Goal: Task Accomplishment & Management: Manage account settings

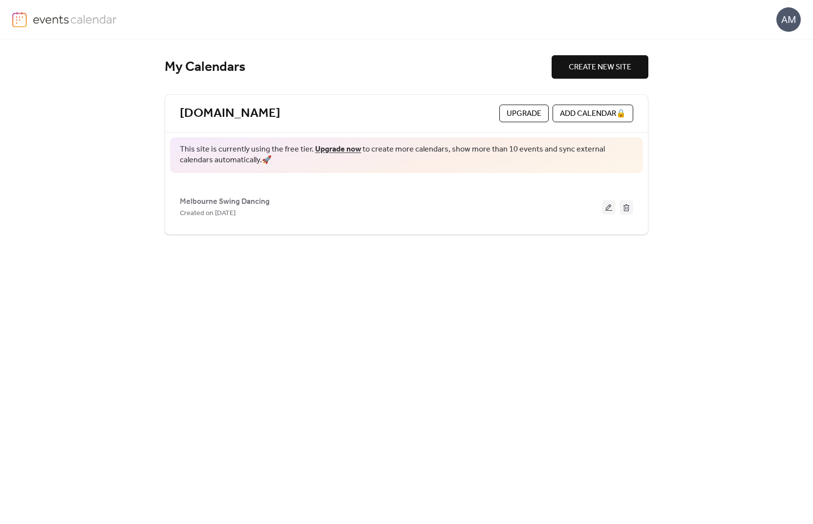
drag, startPoint x: 411, startPoint y: 284, endPoint x: 407, endPoint y: 281, distance: 5.2
click at [410, 284] on div "My Calendars CREATE NEW SITE [DOMAIN_NAME] Upgrade ADD CALENDAR 🔒 This site is …" at bounding box center [407, 282] width 508 height 484
click at [262, 115] on link "[DOMAIN_NAME]" at bounding box center [230, 114] width 101 height 16
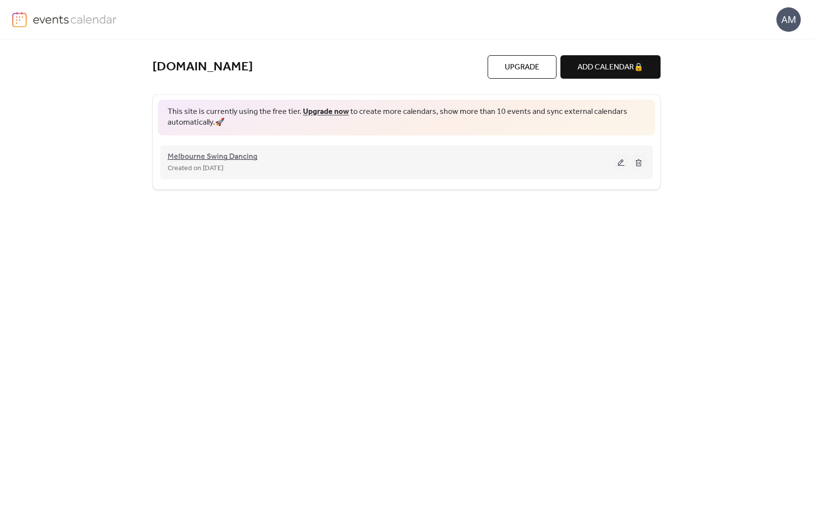
click at [243, 154] on span "Melbourne Swing Dancing" at bounding box center [213, 157] width 90 height 12
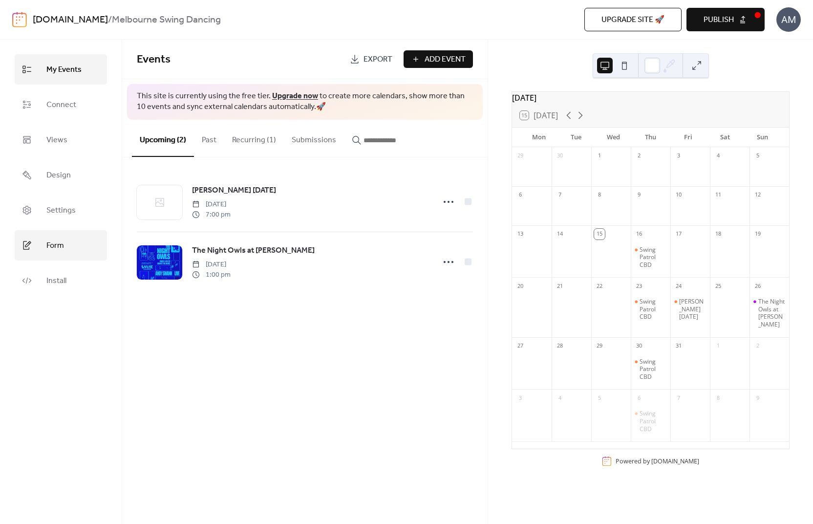
click at [56, 246] on span "Form" at bounding box center [55, 246] width 18 height 16
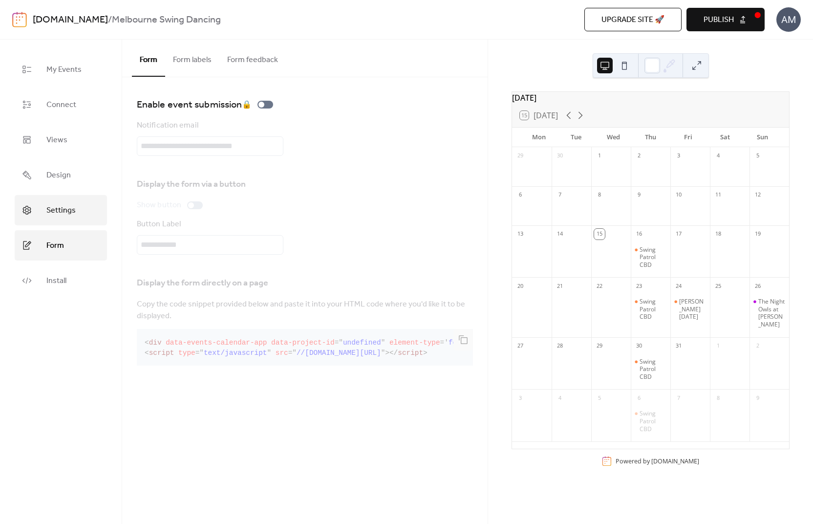
click at [58, 218] on span "Settings" at bounding box center [60, 211] width 29 height 16
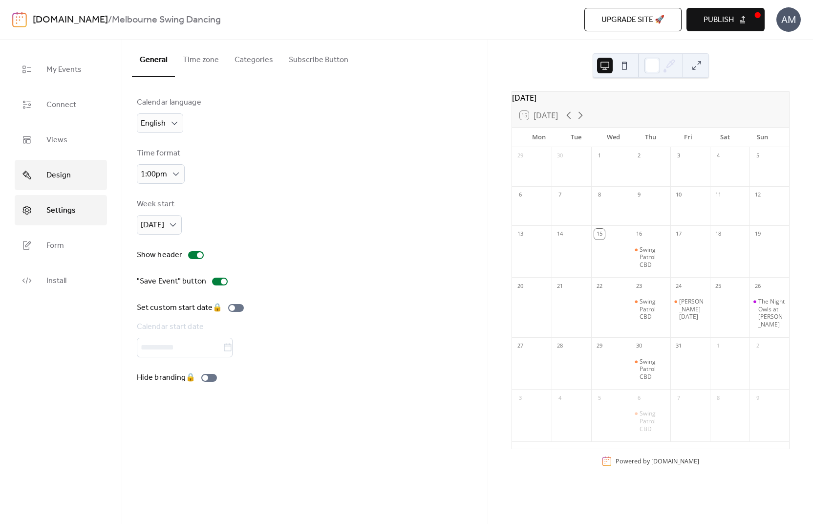
click at [58, 191] on ul "My Events Connect Views Design Settings Form Install" at bounding box center [61, 175] width 92 height 242
click at [61, 177] on span "Design" at bounding box center [58, 176] width 24 height 16
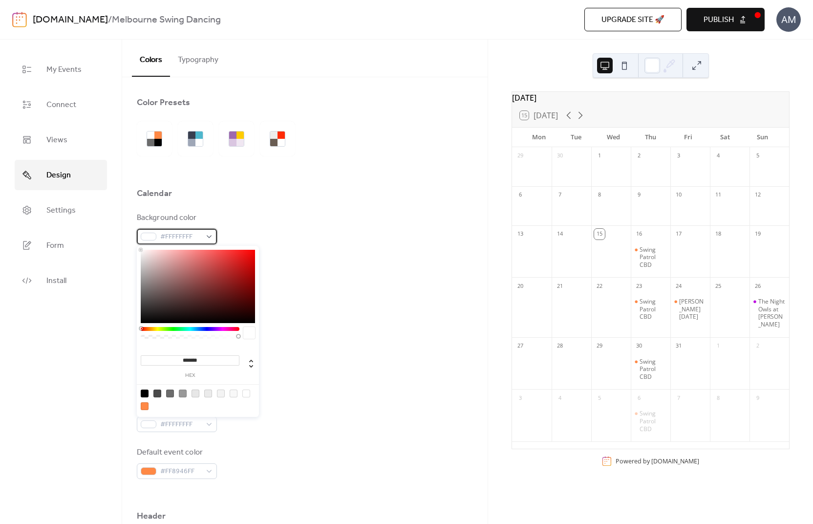
click at [176, 235] on span "#FFFFFFFF" at bounding box center [180, 237] width 41 height 12
drag, startPoint x: 183, startPoint y: 360, endPoint x: 209, endPoint y: 352, distance: 27.4
click at [209, 352] on div "******* hex" at bounding box center [190, 365] width 99 height 26
paste input
type input "*******"
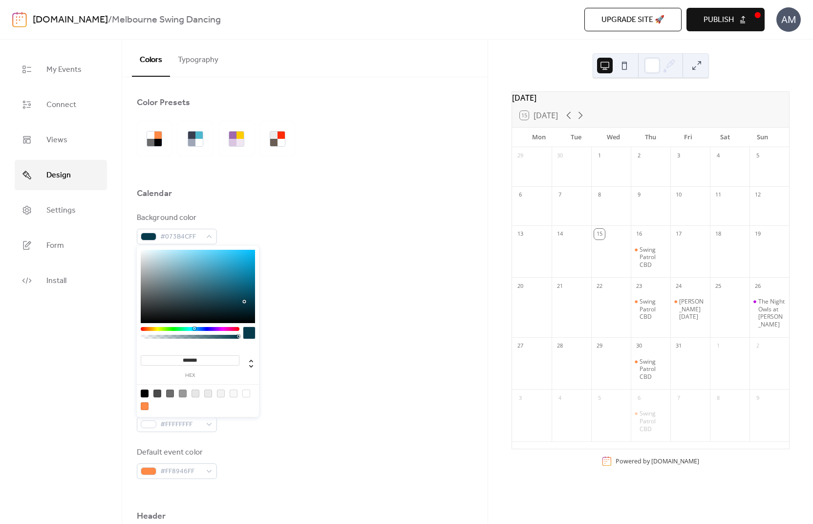
click at [323, 311] on div "Border color #E7E7E7FF" at bounding box center [305, 322] width 336 height 32
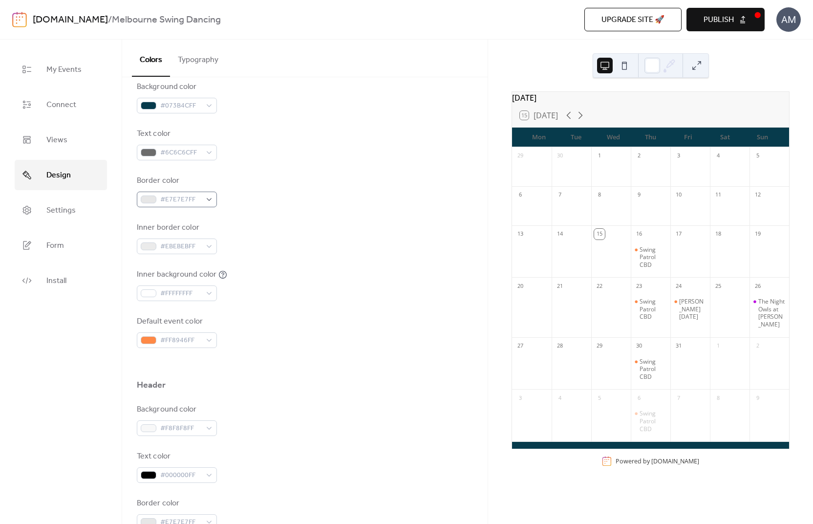
scroll to position [147, 0]
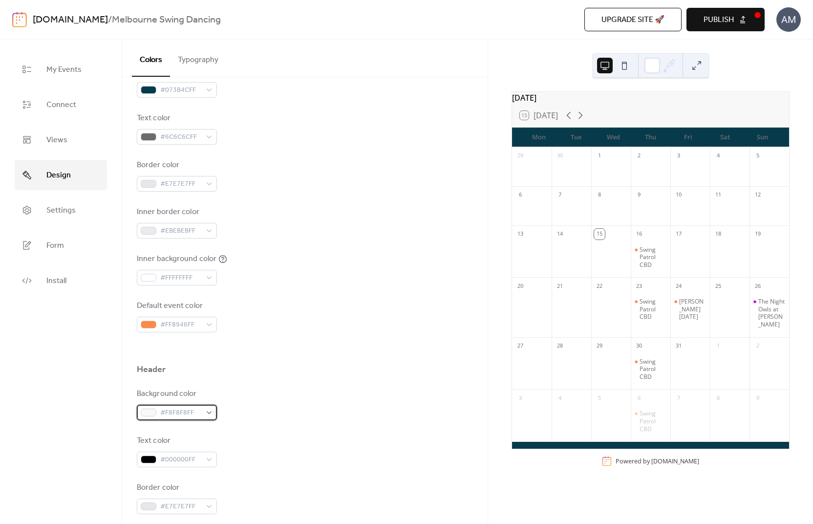
click at [186, 410] on span "#F8F8F8FF" at bounding box center [180, 413] width 41 height 12
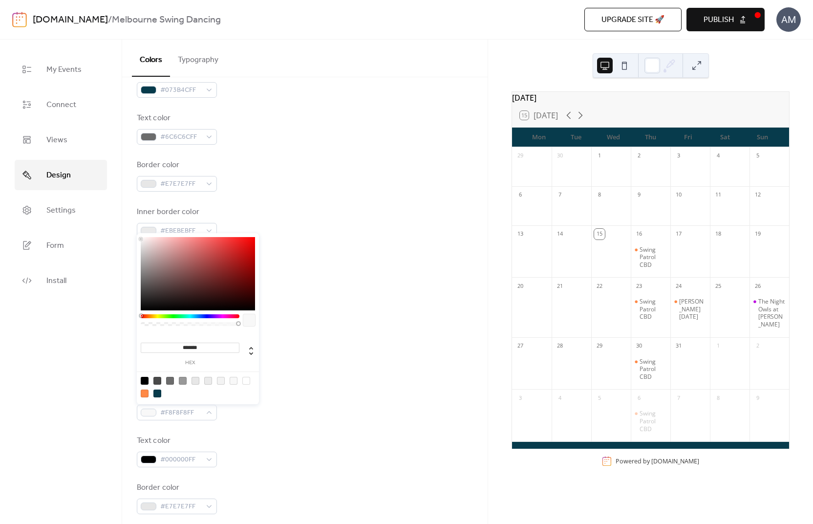
click at [156, 392] on div at bounding box center [158, 394] width 8 height 8
type input "*******"
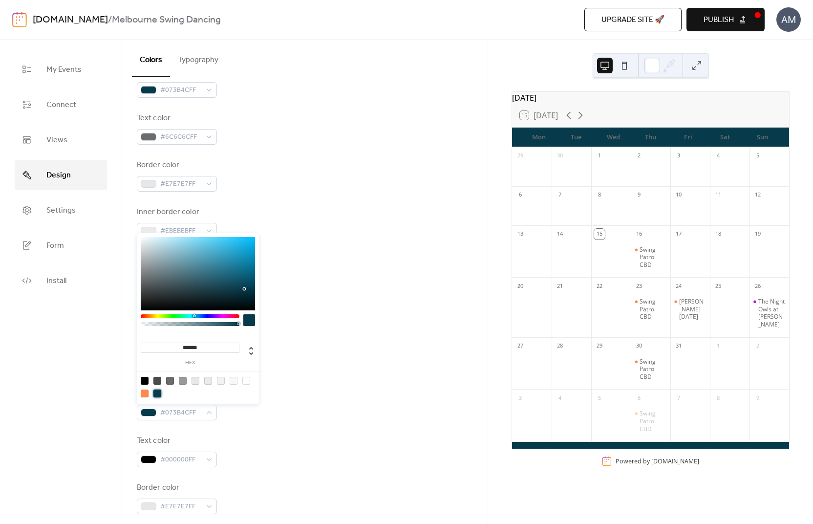
click at [297, 322] on div "Default event color #FF8946FF" at bounding box center [305, 316] width 336 height 32
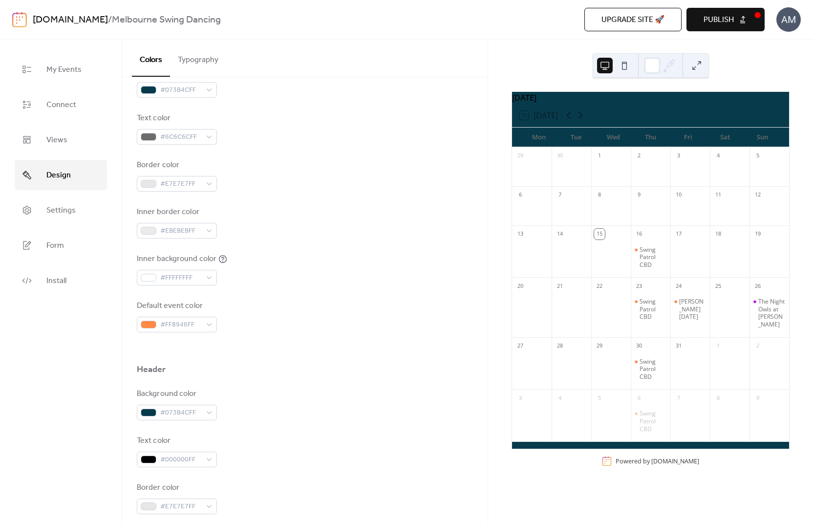
scroll to position [0, 0]
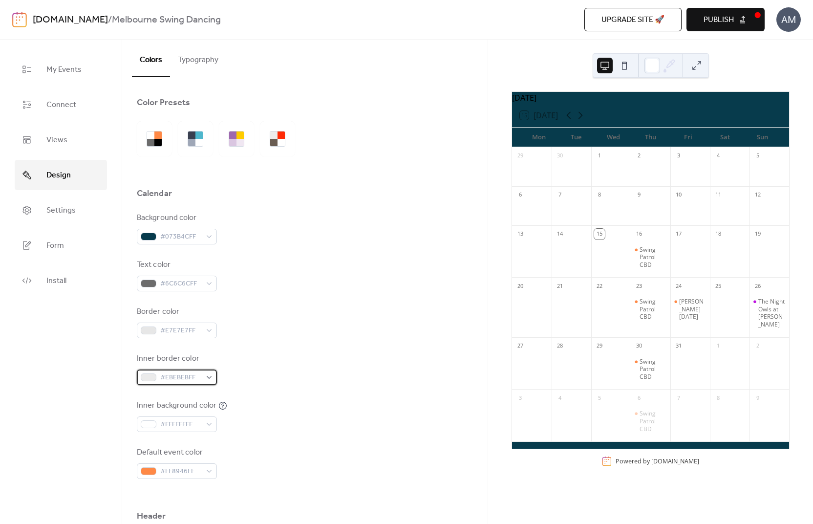
click at [178, 378] on span "#EBEBEBFF" at bounding box center [180, 378] width 41 height 12
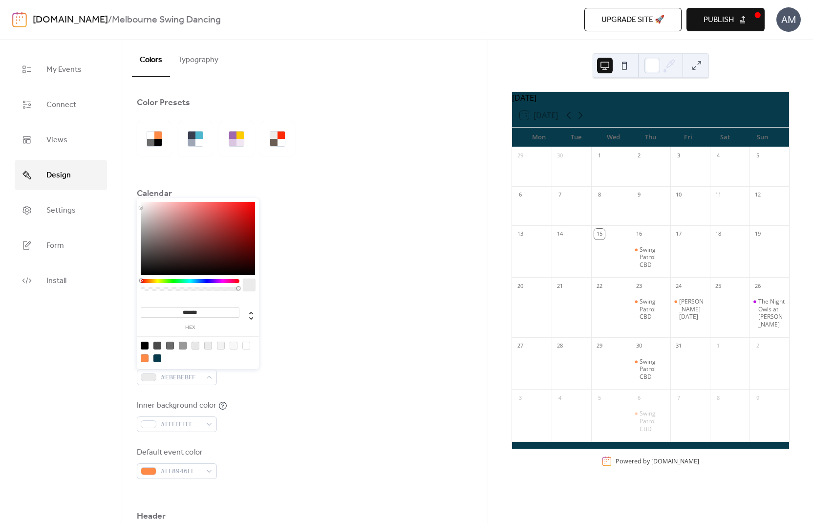
drag, startPoint x: 180, startPoint y: 310, endPoint x: 219, endPoint y: 318, distance: 39.4
click at [219, 318] on div "******* hex" at bounding box center [190, 317] width 99 height 26
paste input
type input "*******"
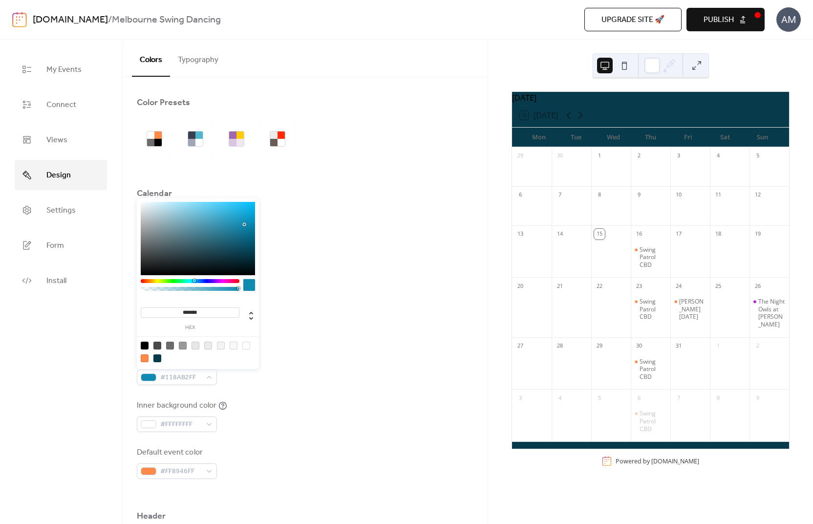
click at [314, 409] on div "Inner background color #FFFFFFFF" at bounding box center [305, 416] width 336 height 32
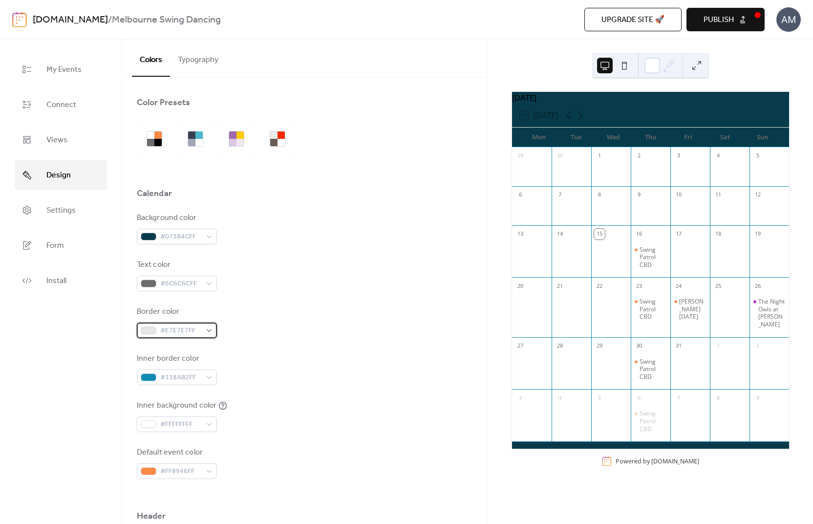
click at [177, 331] on span "#E7E7E7FF" at bounding box center [180, 331] width 41 height 12
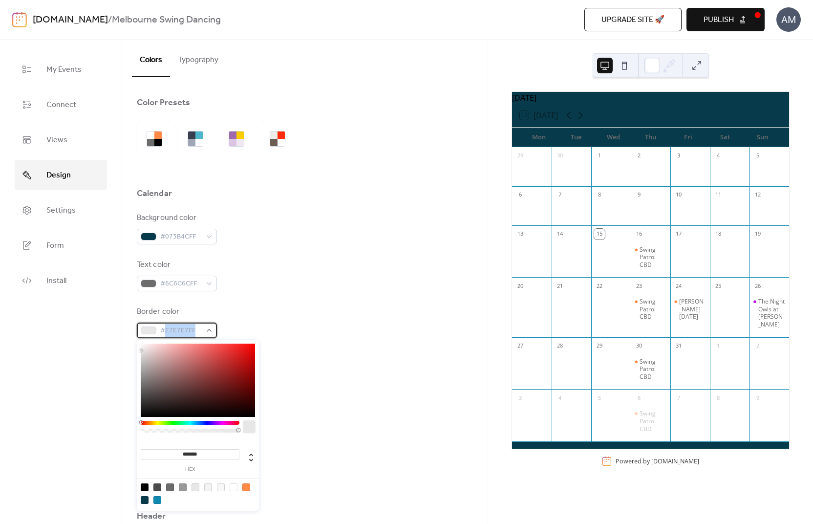
drag, startPoint x: 164, startPoint y: 332, endPoint x: 201, endPoint y: 331, distance: 37.2
click at [195, 326] on span "#E7E7E7FF" at bounding box center [180, 331] width 41 height 12
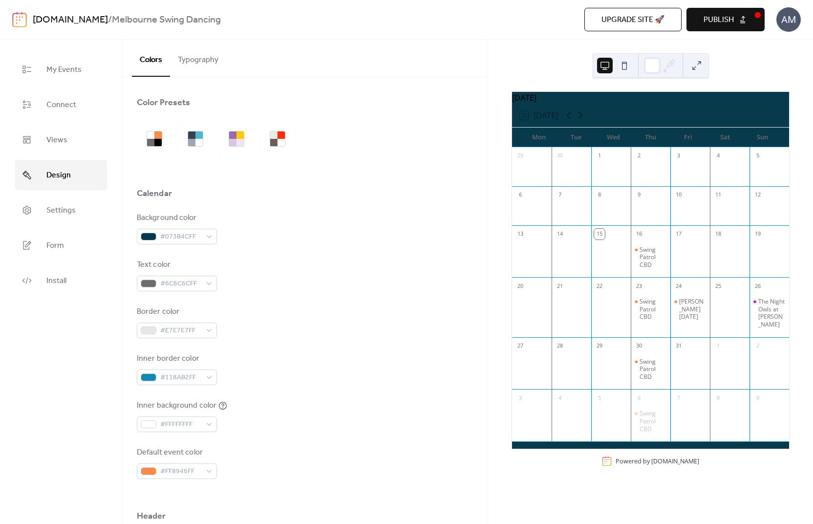
drag, startPoint x: 246, startPoint y: 326, endPoint x: 240, endPoint y: 326, distance: 6.4
click at [246, 326] on div "Border color #E7E7E7FF" at bounding box center [305, 322] width 336 height 32
click at [207, 328] on div "#E7E7E7FF" at bounding box center [177, 331] width 80 height 16
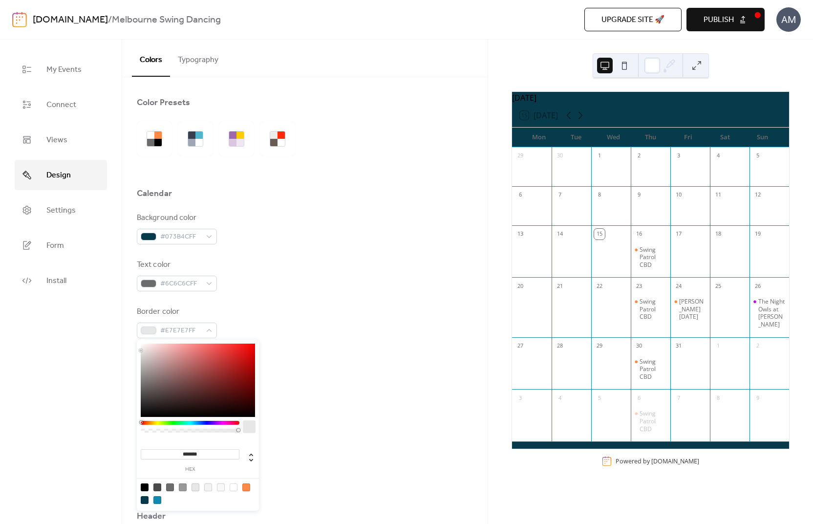
click at [156, 500] on div at bounding box center [158, 500] width 8 height 8
type input "*******"
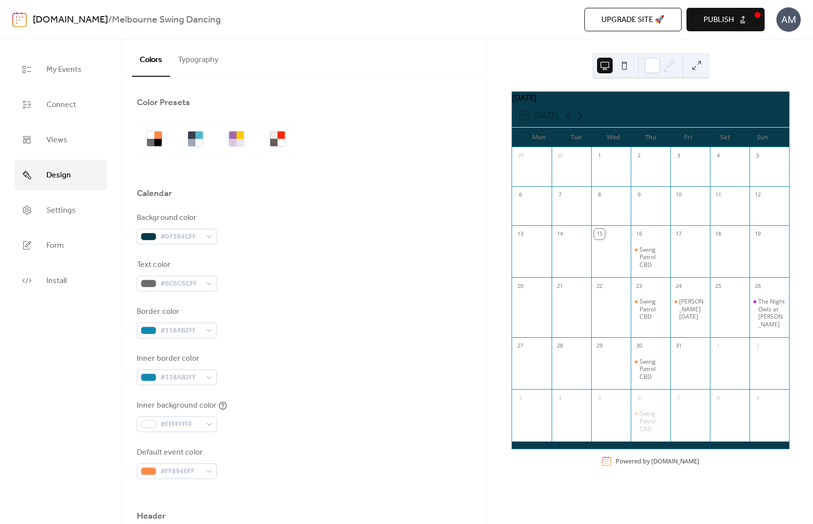
click at [339, 346] on div "Background color #073B4CFF Text color #6C6C6CFF Border color #118AB2FF Inner bo…" at bounding box center [305, 345] width 336 height 267
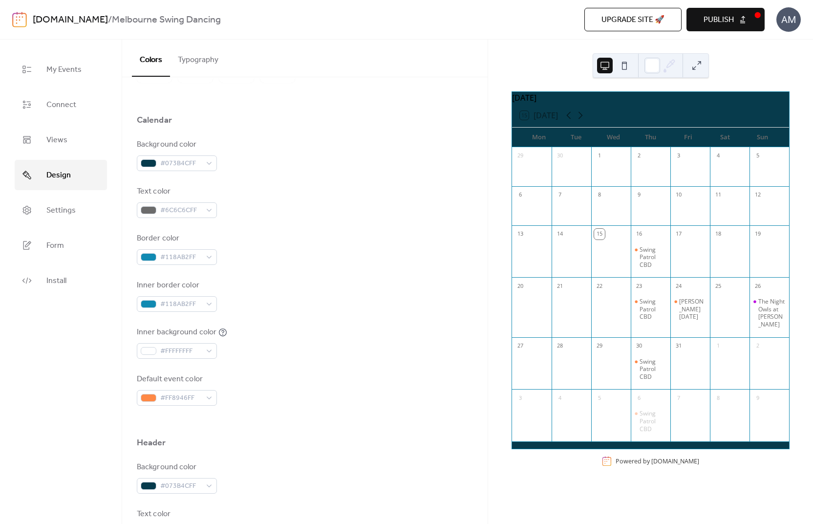
scroll to position [98, 0]
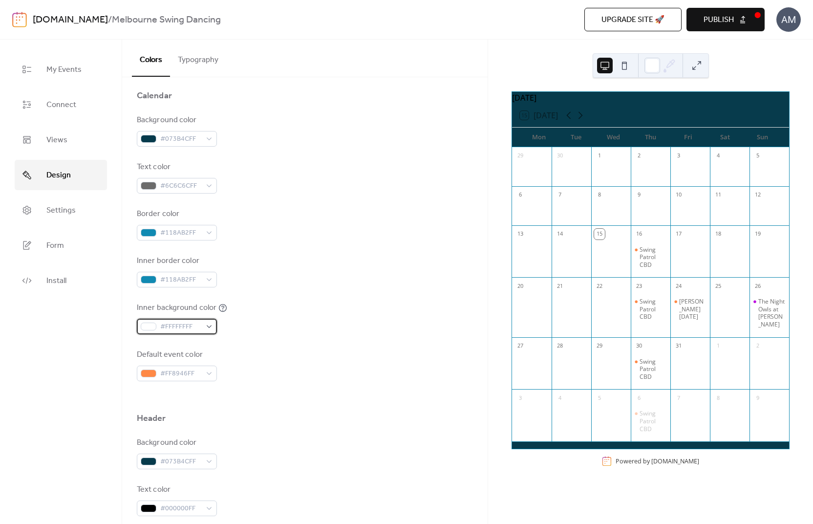
click at [185, 328] on span "#FFFFFFFF" at bounding box center [180, 327] width 41 height 12
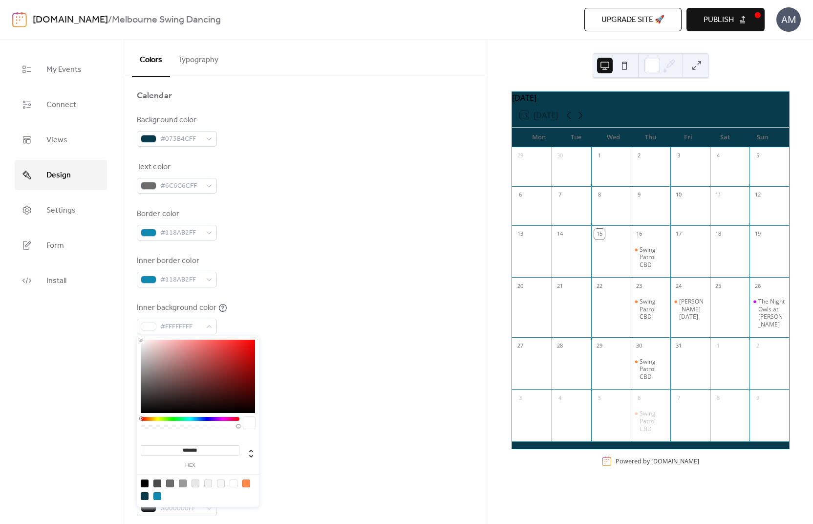
click at [156, 494] on div at bounding box center [158, 496] width 8 height 8
type input "*******"
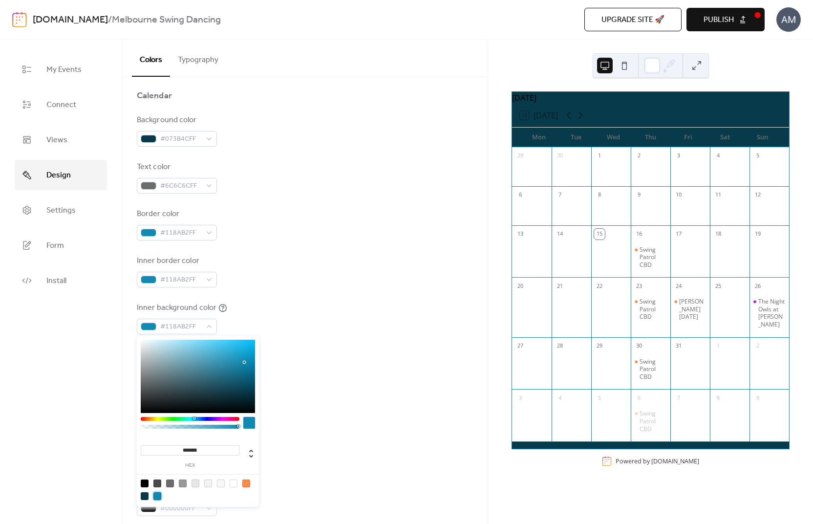
click at [335, 361] on div "Default event color #FF8946FF" at bounding box center [305, 365] width 336 height 32
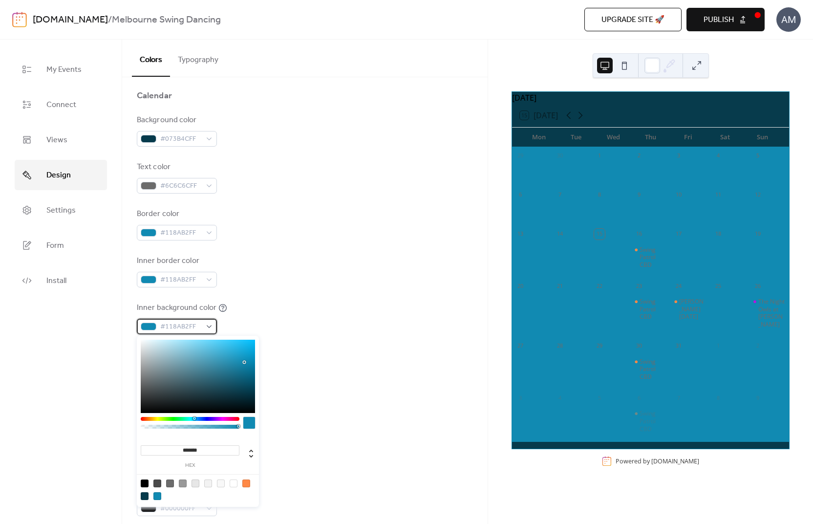
click at [210, 328] on div "#118AB2FF" at bounding box center [177, 327] width 80 height 16
click at [305, 323] on div "Inner background color #118AB2FF" at bounding box center [305, 318] width 336 height 32
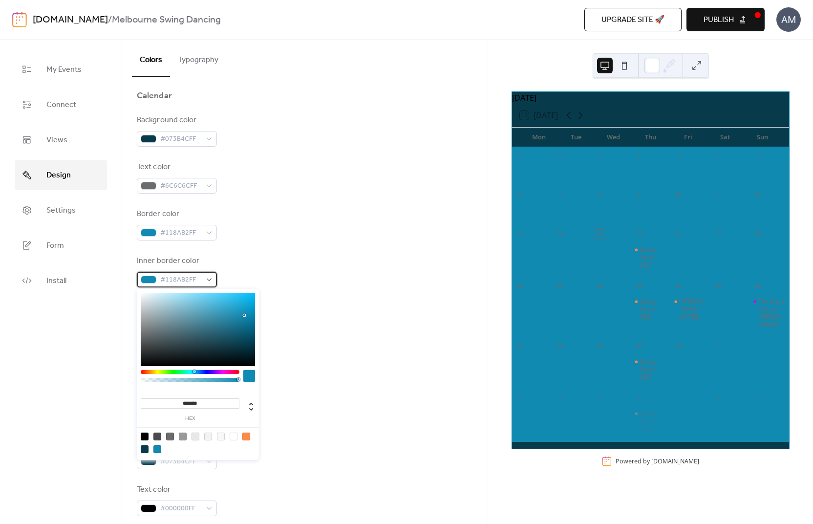
click at [193, 278] on span "#118AB2FF" at bounding box center [180, 280] width 41 height 12
click at [223, 437] on div at bounding box center [221, 437] width 8 height 8
type input "*******"
click at [318, 273] on div "Inner border color #F8F8F8FF" at bounding box center [305, 271] width 336 height 32
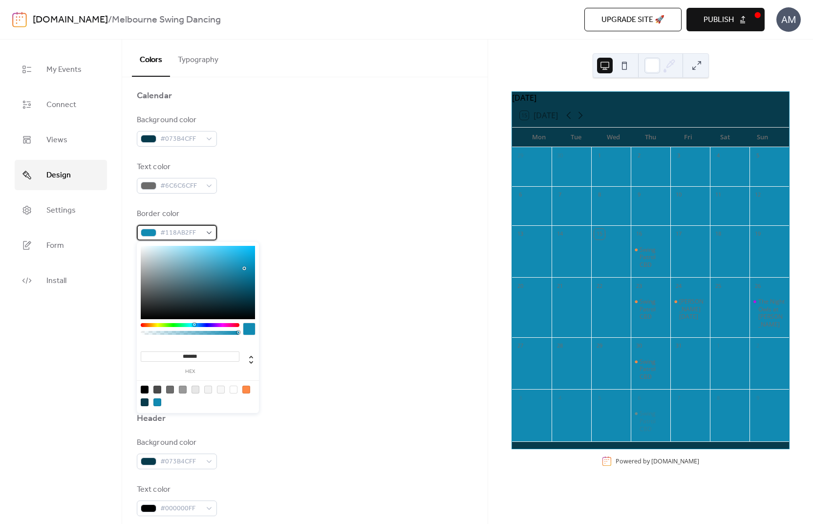
click at [208, 232] on div "#118AB2FF" at bounding box center [177, 233] width 80 height 16
click at [224, 389] on div at bounding box center [221, 390] width 8 height 8
type input "*******"
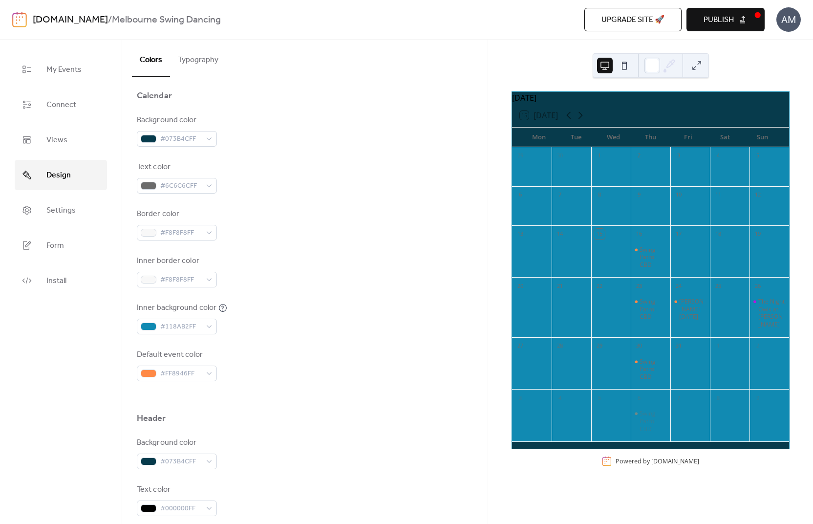
click at [316, 302] on div "Inner background color #118AB2FF" at bounding box center [305, 318] width 336 height 32
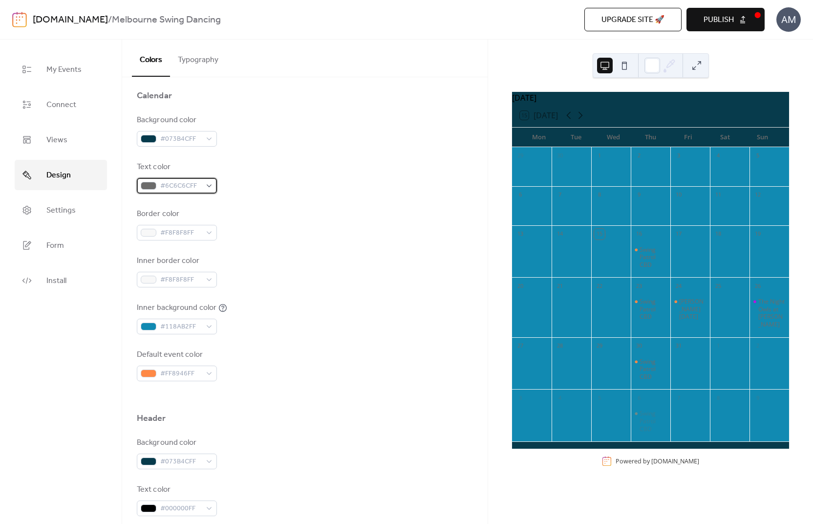
click at [208, 187] on div "#6C6C6CFF" at bounding box center [177, 186] width 80 height 16
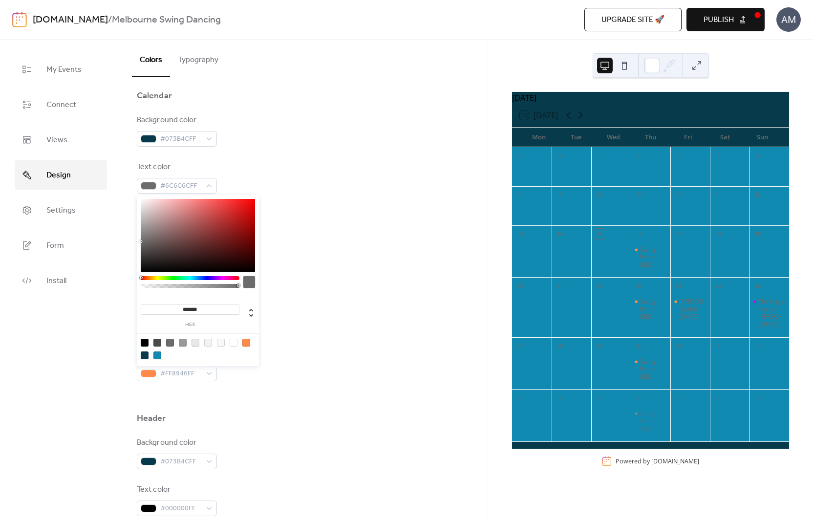
click at [233, 343] on div at bounding box center [234, 343] width 8 height 8
type input "*******"
click at [336, 250] on div "Background color #073B4CFF Text color #FFFFFFFF Border color #F8F8F8FF Inner bo…" at bounding box center [305, 247] width 336 height 267
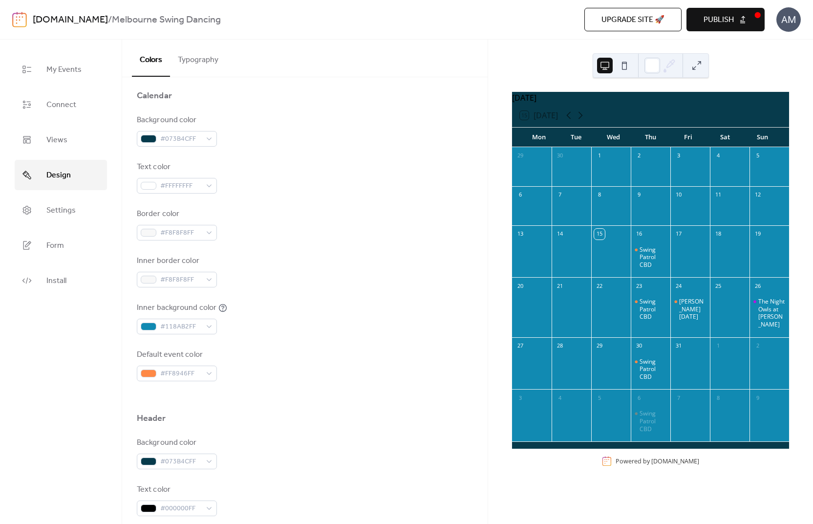
click at [725, 25] on span "Publish" at bounding box center [719, 20] width 30 height 12
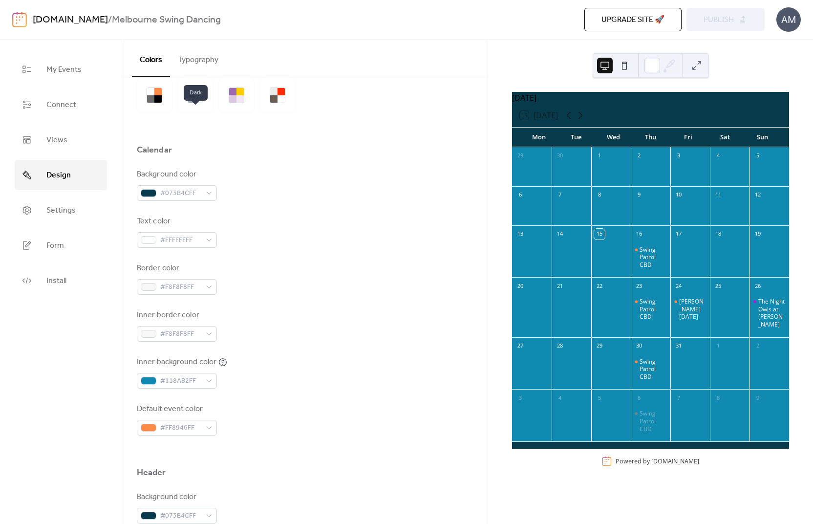
scroll to position [0, 0]
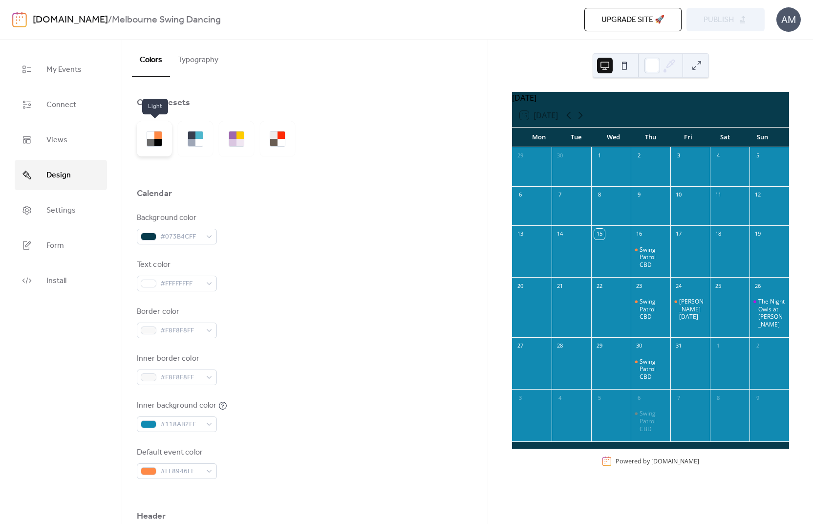
click at [155, 127] on div at bounding box center [154, 138] width 35 height 35
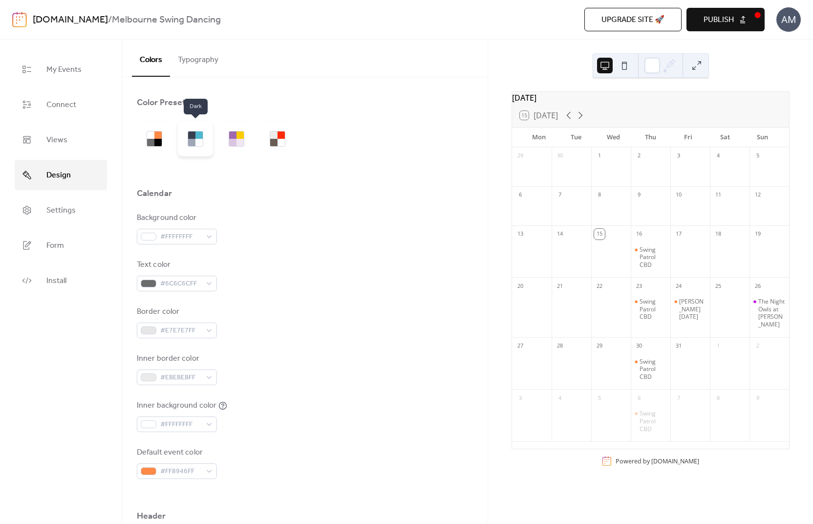
click at [197, 134] on div at bounding box center [199, 135] width 7 height 7
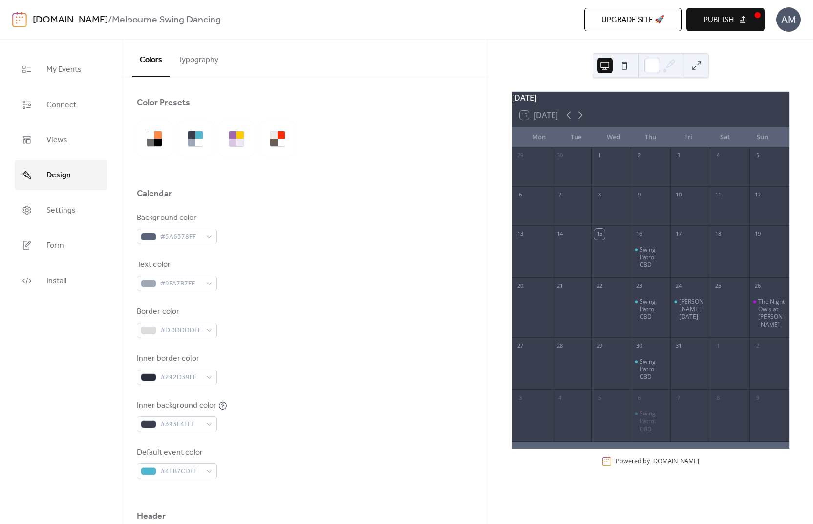
click at [726, 26] on span "Publish" at bounding box center [719, 20] width 30 height 12
click at [153, 137] on div at bounding box center [150, 135] width 7 height 7
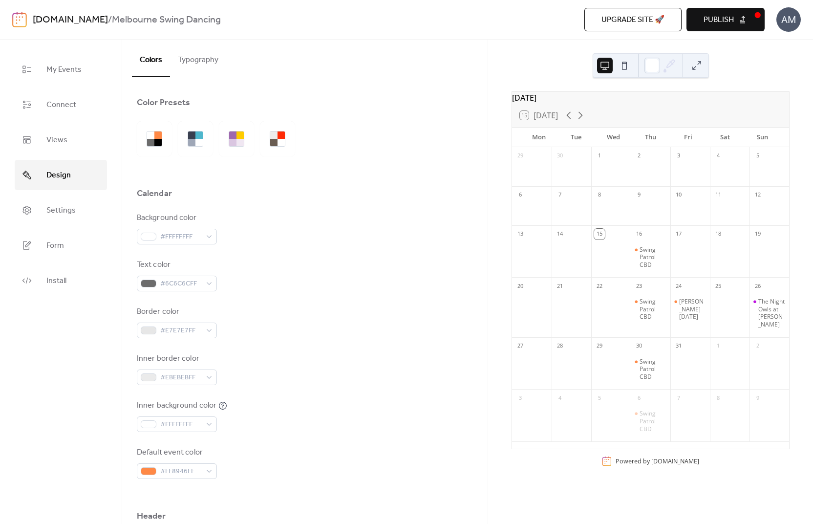
click at [728, 18] on span "Publish" at bounding box center [719, 20] width 30 height 12
